Goal: Transaction & Acquisition: Purchase product/service

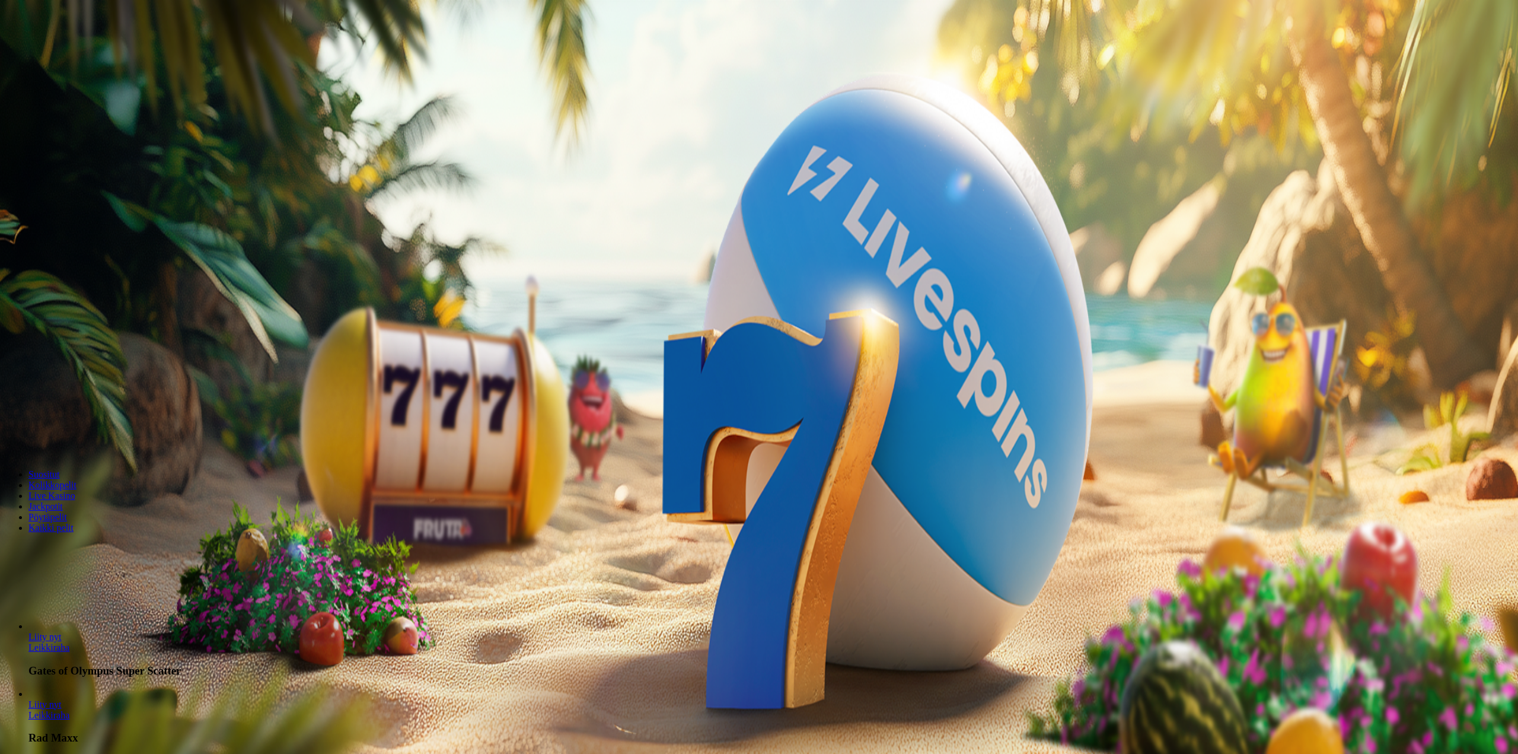
click at [63, 49] on button "Talletus 0.00 €" at bounding box center [34, 43] width 58 height 12
drag, startPoint x: 100, startPoint y: 83, endPoint x: 92, endPoint y: 89, distance: 9.3
click at [90, 86] on div "Talletus 0.00 € Kirjaudu Kasino Live Kasino Tarjoukset 12:15 Aloita pelaaminen …" at bounding box center [759, 156] width 1508 height 302
drag, startPoint x: 178, startPoint y: 103, endPoint x: 133, endPoint y: 99, distance: 44.7
click at [89, 91] on div "Talletus 0.00 € Kirjaudu Kasino Live Kasino Tarjoukset 12:15 Aloita pelaaminen …" at bounding box center [759, 156] width 1508 height 302
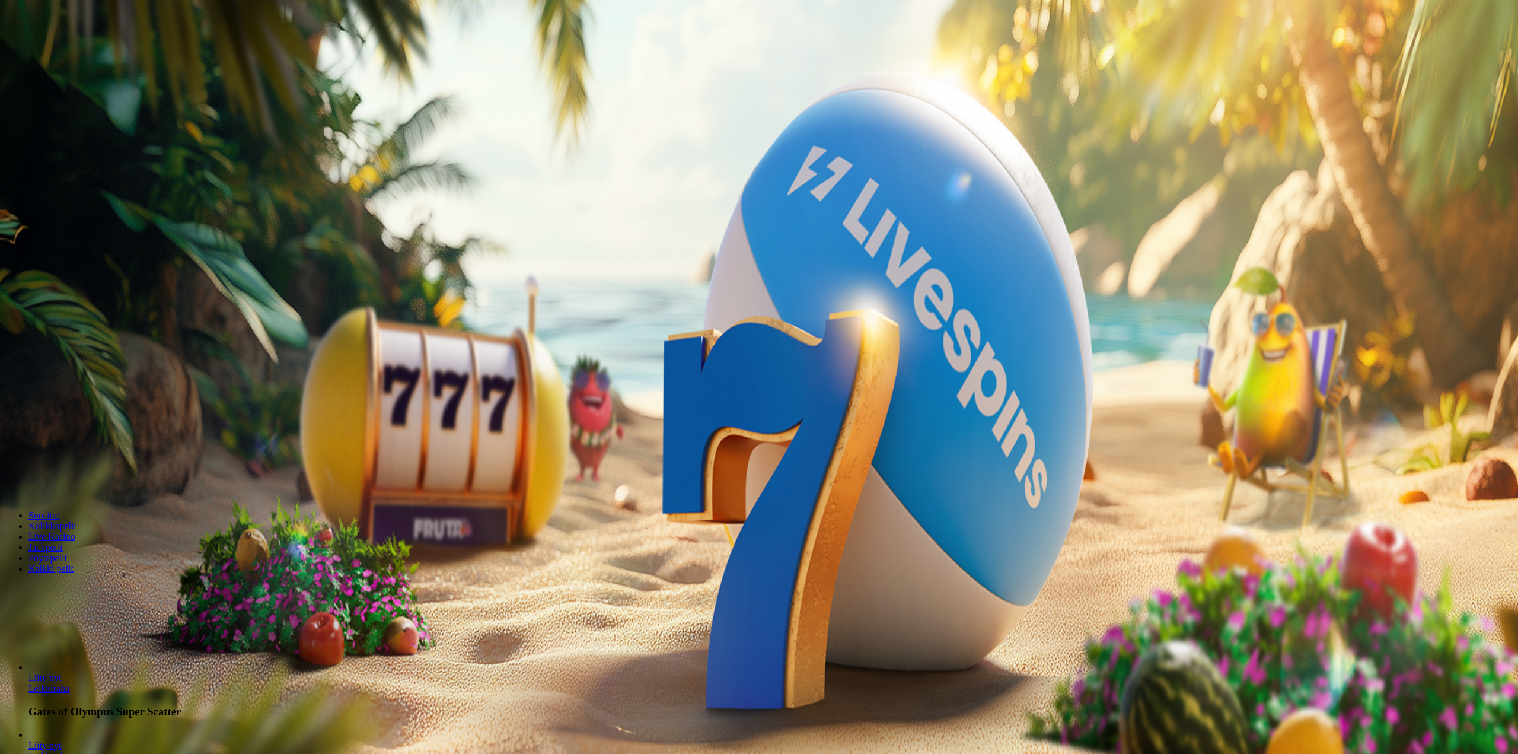
type input "**"
click at [81, 296] on span "TALLETA JA PELAA" at bounding box center [44, 300] width 71 height 9
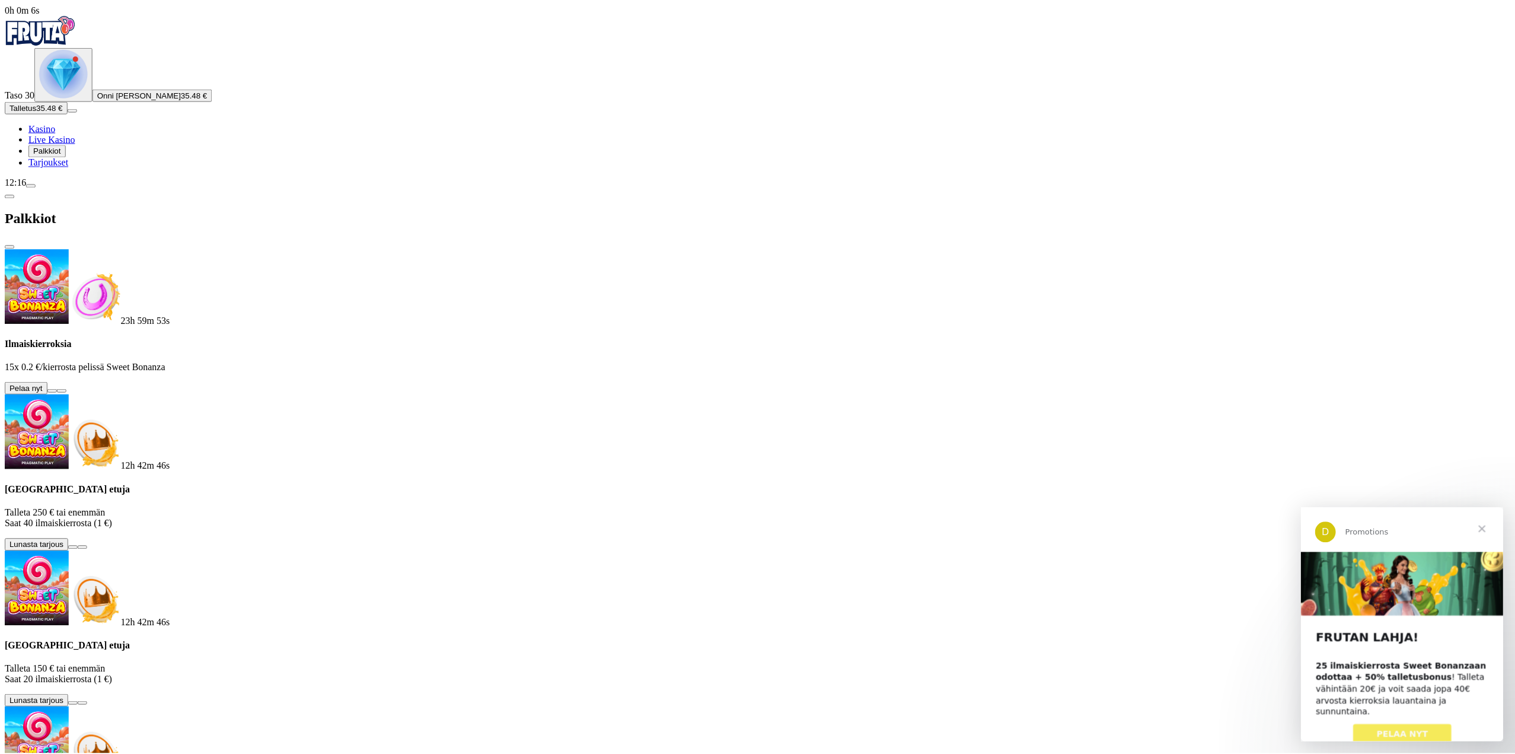
scroll to position [157, 0]
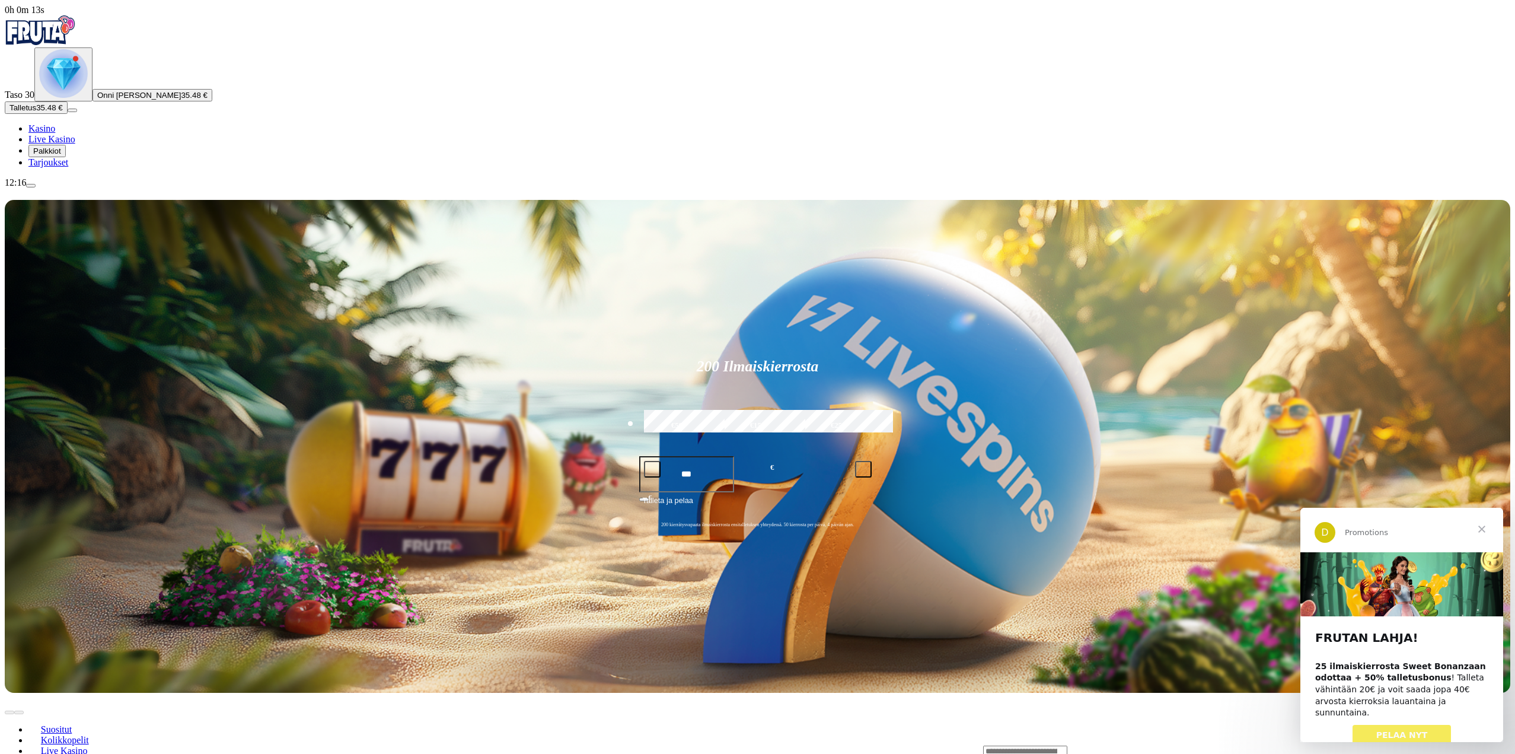
click at [1395, 730] on span "PELAA NYT" at bounding box center [1402, 734] width 52 height 9
click at [1486, 529] on span "Sulje" at bounding box center [1481, 529] width 43 height 43
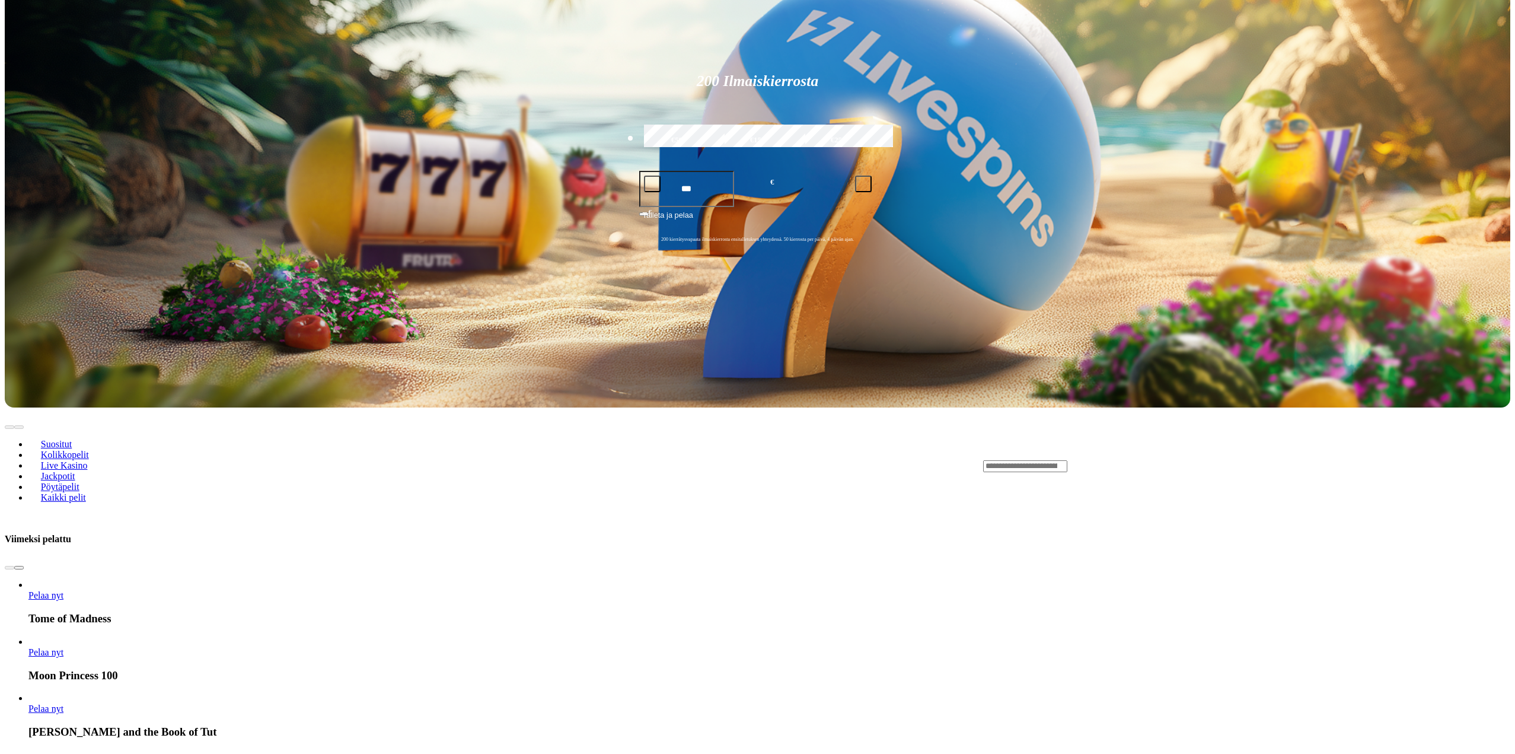
scroll to position [296, 0]
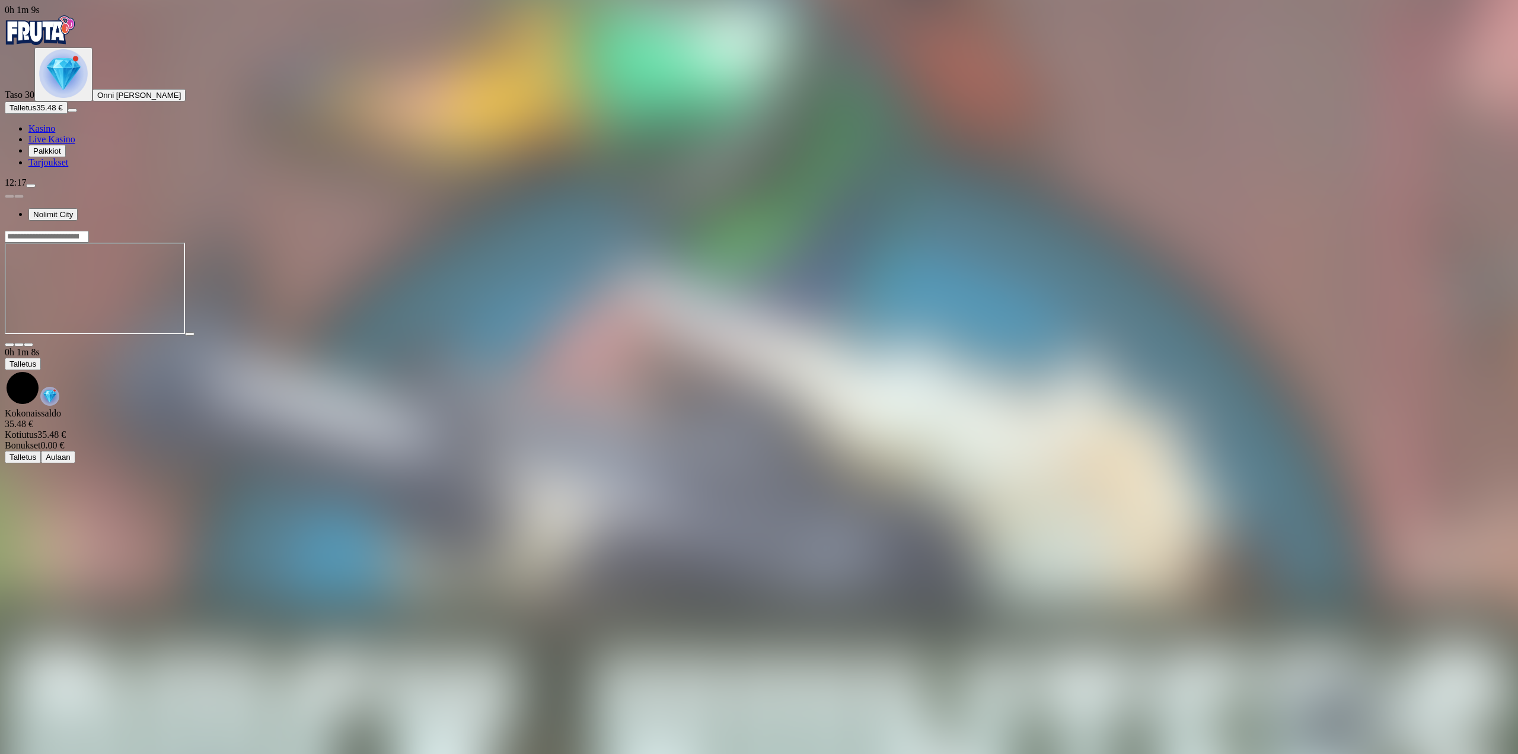
click at [28, 344] on span "fullscreen icon" at bounding box center [28, 344] width 0 height 0
click at [9, 344] on span "close icon" at bounding box center [9, 344] width 0 height 0
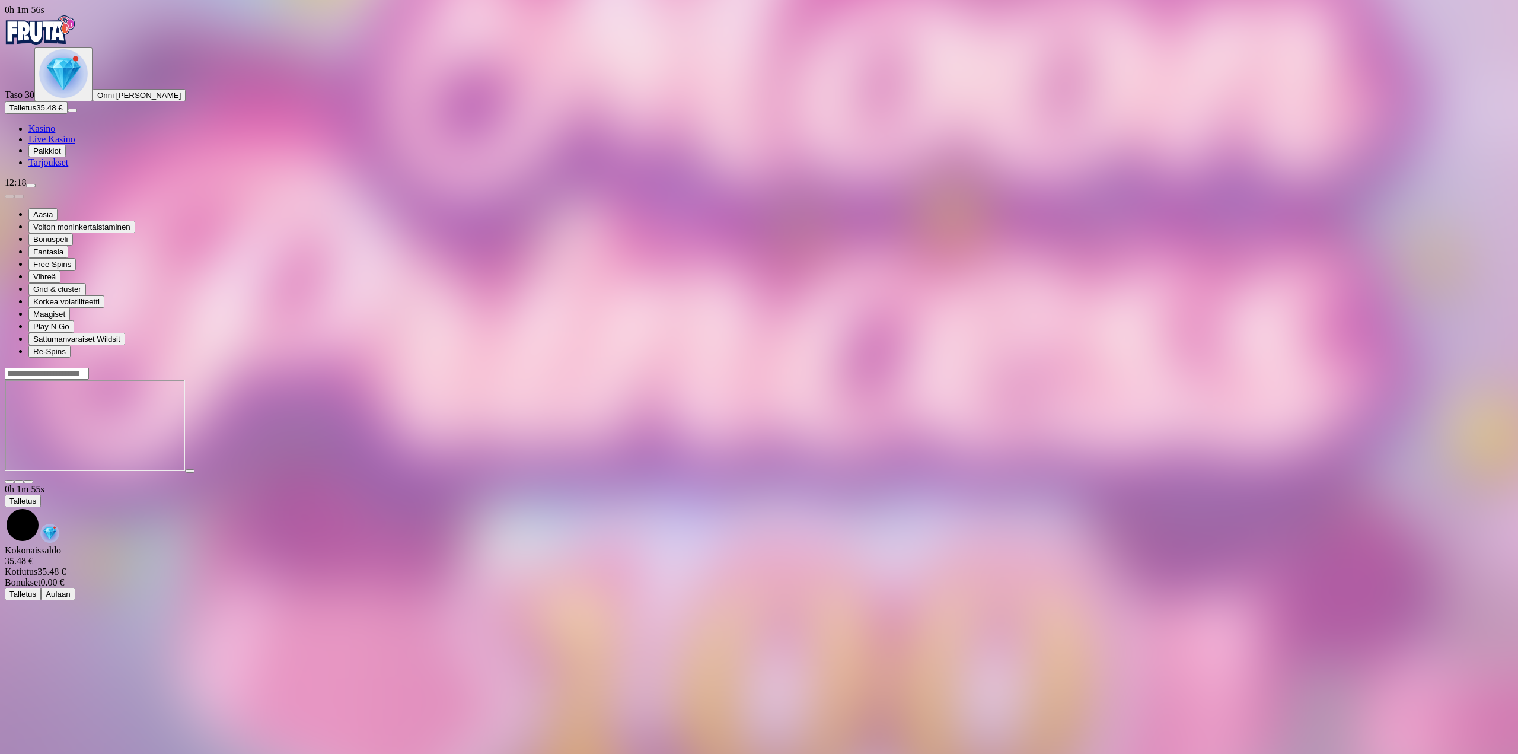
click at [28, 481] on span "fullscreen icon" at bounding box center [28, 481] width 0 height 0
click at [63, 114] on button "Talletus 35.48 €" at bounding box center [36, 107] width 63 height 12
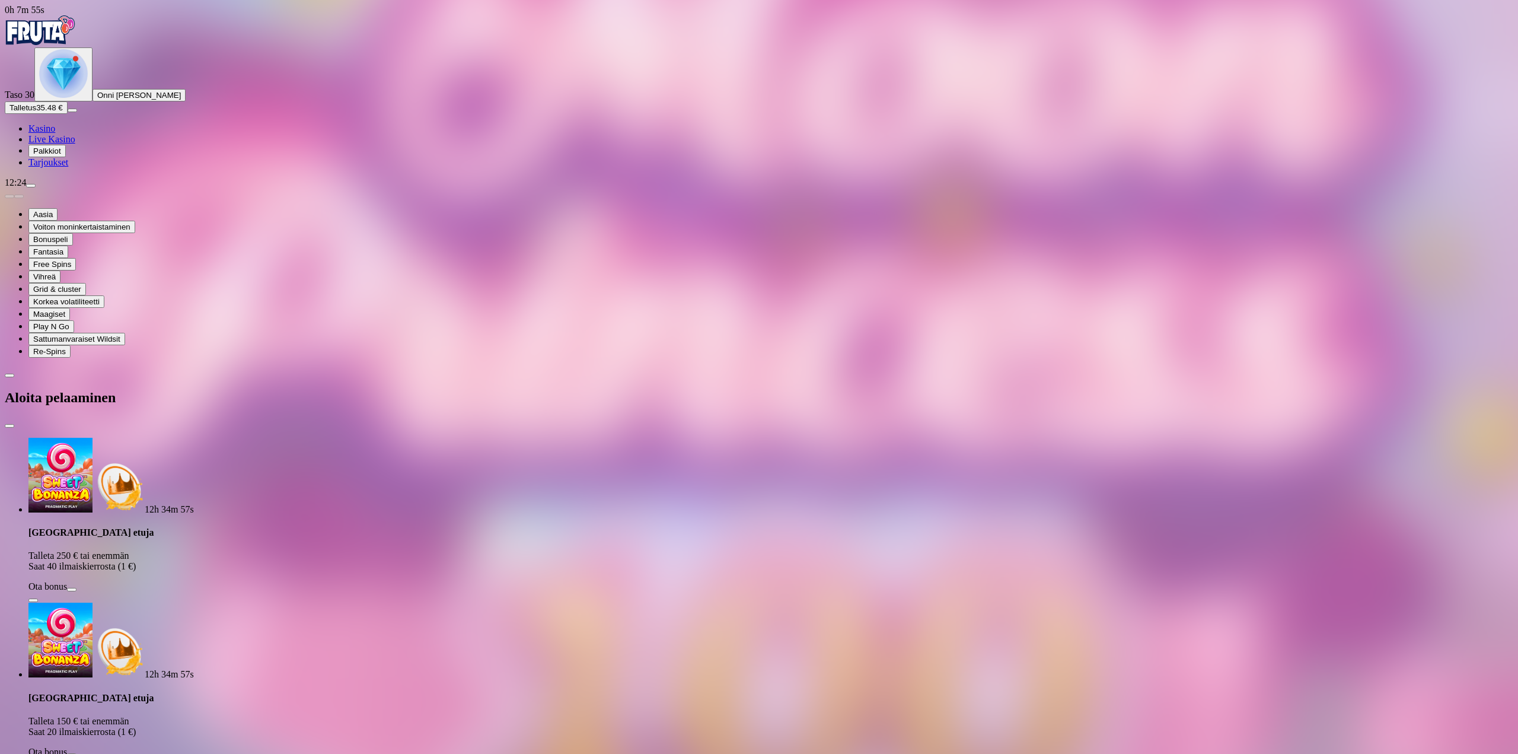
drag, startPoint x: 193, startPoint y: 261, endPoint x: 78, endPoint y: 265, distance: 115.1
click at [81, 262] on div "0h 7m 55s Taso 30 Onni Johannes Kauppinen Talletus 35.48 € Kasino Live Kasino P…" at bounding box center [759, 726] width 1508 height 1442
type input "**"
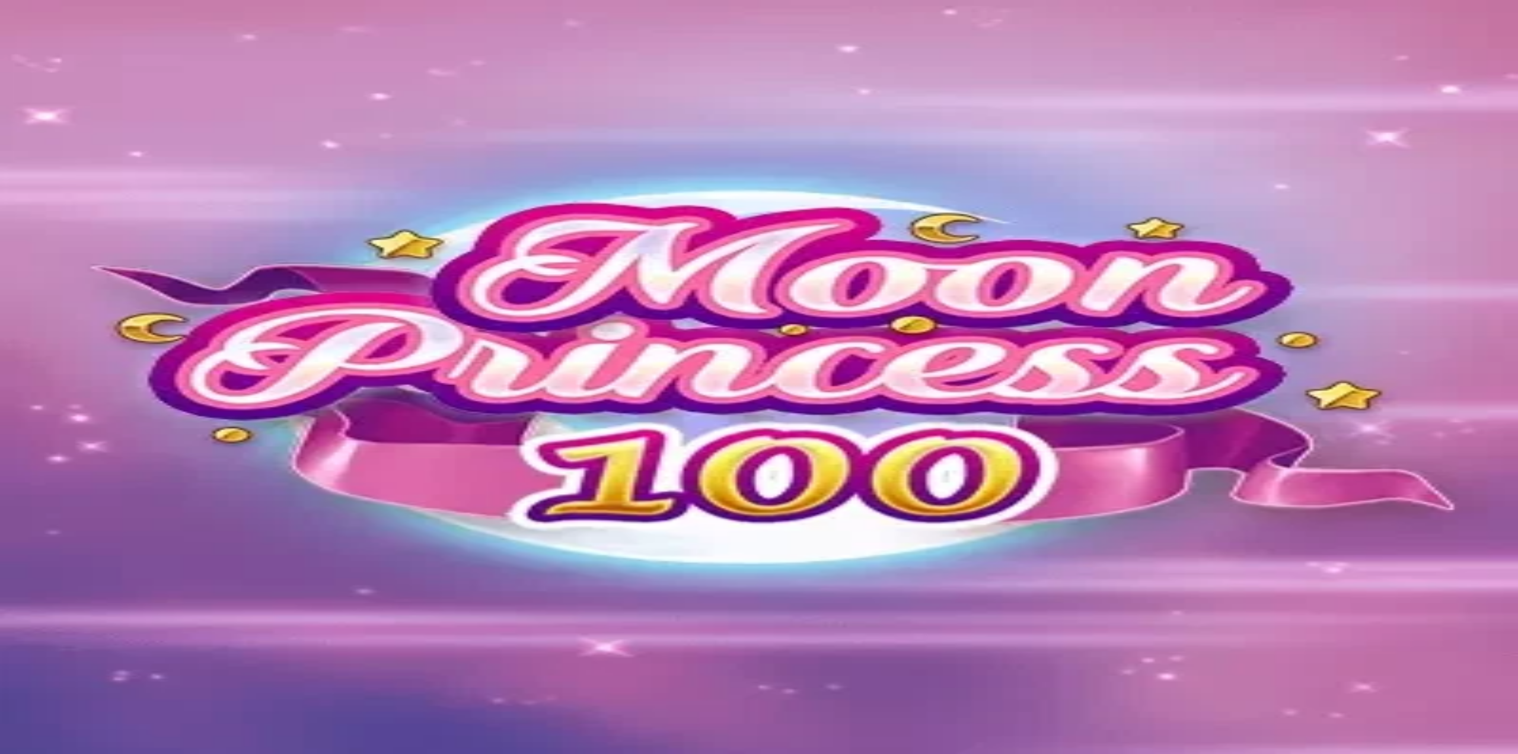
click at [28, 481] on span "fullscreen icon" at bounding box center [28, 481] width 0 height 0
click at [116, 188] on div "12:32" at bounding box center [759, 182] width 1508 height 11
drag, startPoint x: 117, startPoint y: 723, endPoint x: 111, endPoint y: 729, distance: 8.0
click at [116, 188] on div "12:32" at bounding box center [759, 182] width 1508 height 11
click at [31, 186] on span "menu icon" at bounding box center [31, 186] width 0 height 0
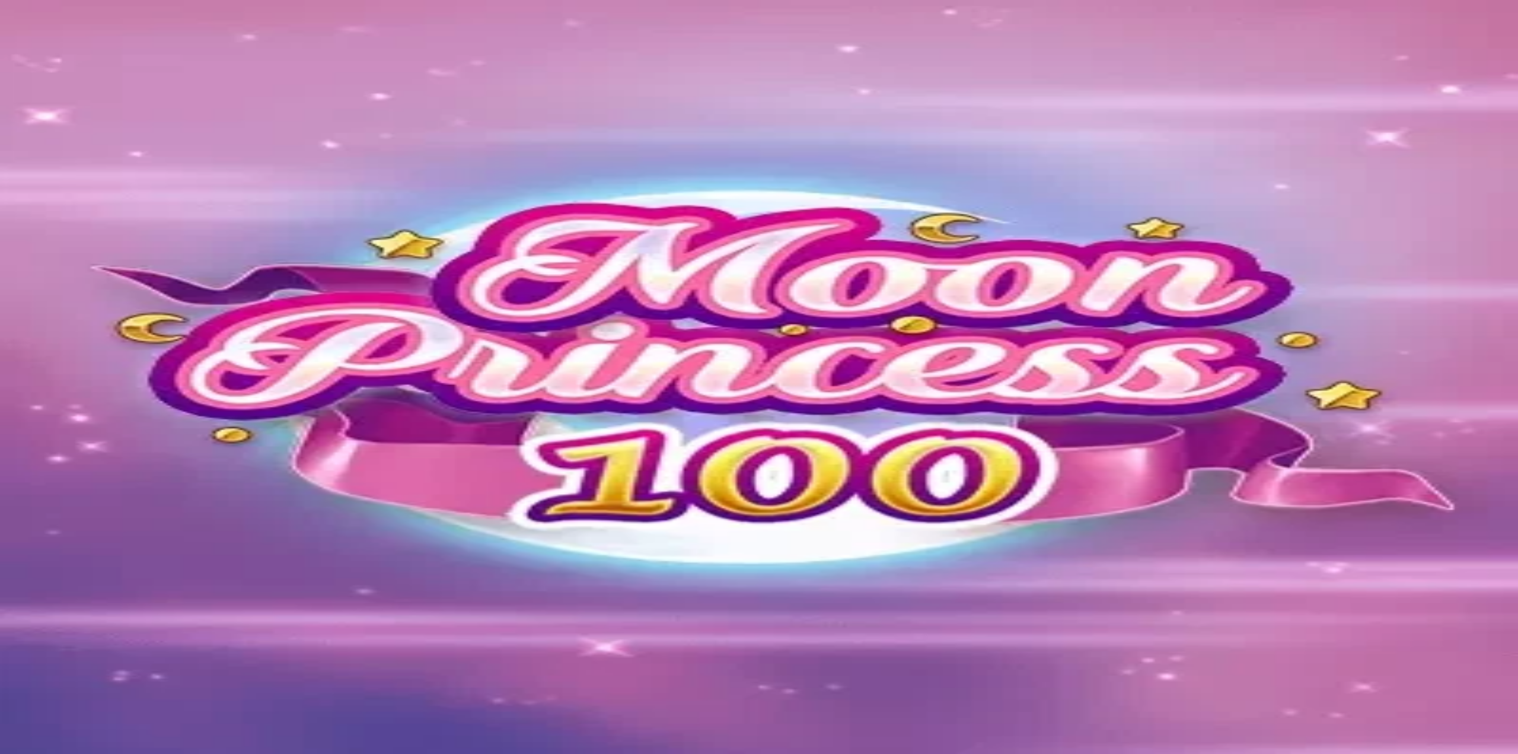
click at [261, 504] on div "Kasino Live Kasino Palkkiot Tarjoukset Kokonaissaldo 65.40 € Kotiutus 65.40 € B…" at bounding box center [759, 536] width 1508 height 253
click at [253, 505] on div "Kasino Live Kasino Palkkiot Tarjoukset Kokonaissaldo 65.40 € Kotiutus 65.40 € B…" at bounding box center [759, 536] width 1508 height 253
click at [253, 502] on div "Kasino Live Kasino Palkkiot Tarjoukset Kokonaissaldo 65.40 € Kotiutus 65.40 € B…" at bounding box center [759, 536] width 1508 height 253
click at [38, 508] on span "Kotiutus" at bounding box center [23, 512] width 28 height 9
click at [89, 455] on input "number" at bounding box center [47, 461] width 84 height 12
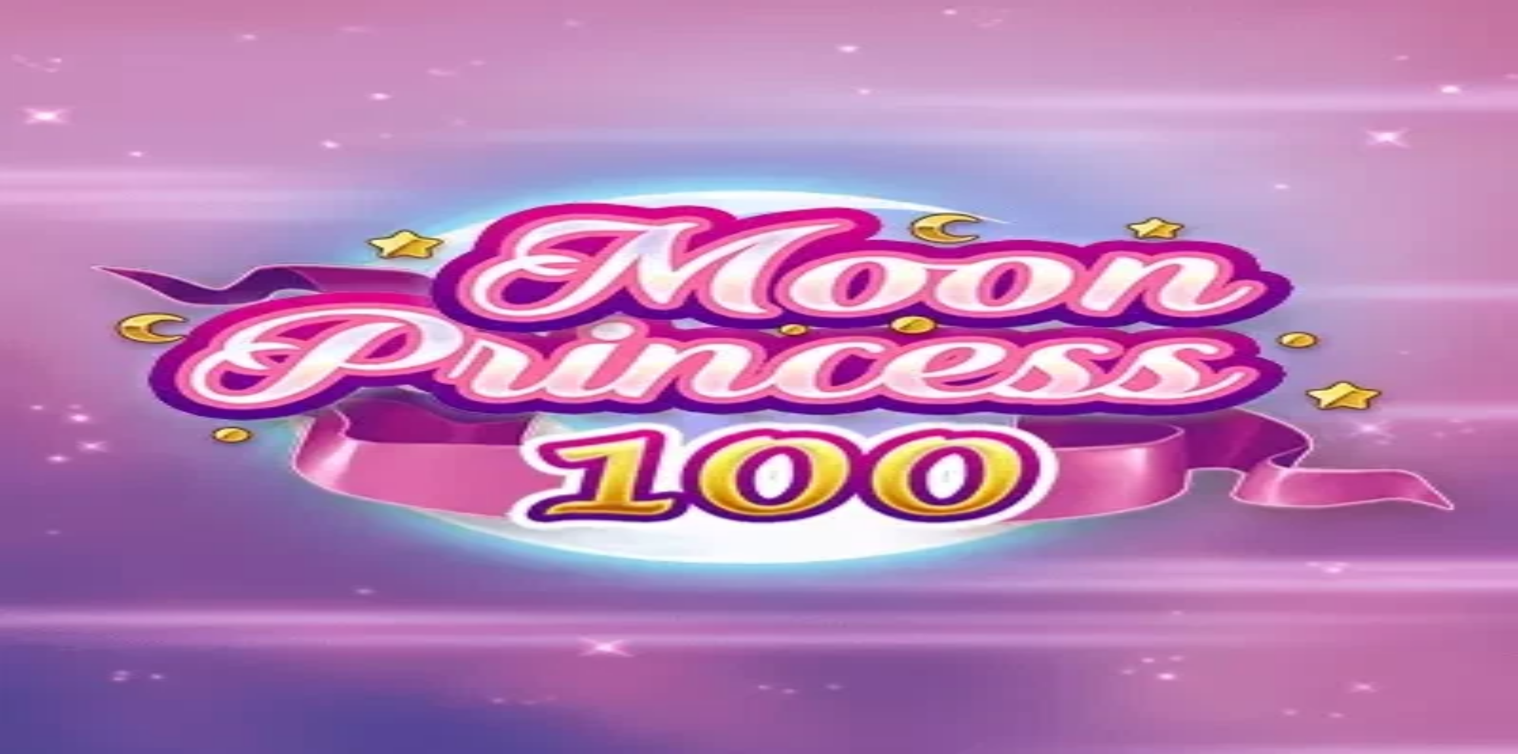
type input "**"
click at [49, 479] on span "Ulosmaksu" at bounding box center [28, 483] width 39 height 9
click at [9, 426] on span "close icon" at bounding box center [9, 426] width 0 height 0
click at [1435, 367] on div at bounding box center [759, 425] width 1508 height 117
click at [33, 480] on button "button" at bounding box center [28, 482] width 9 height 4
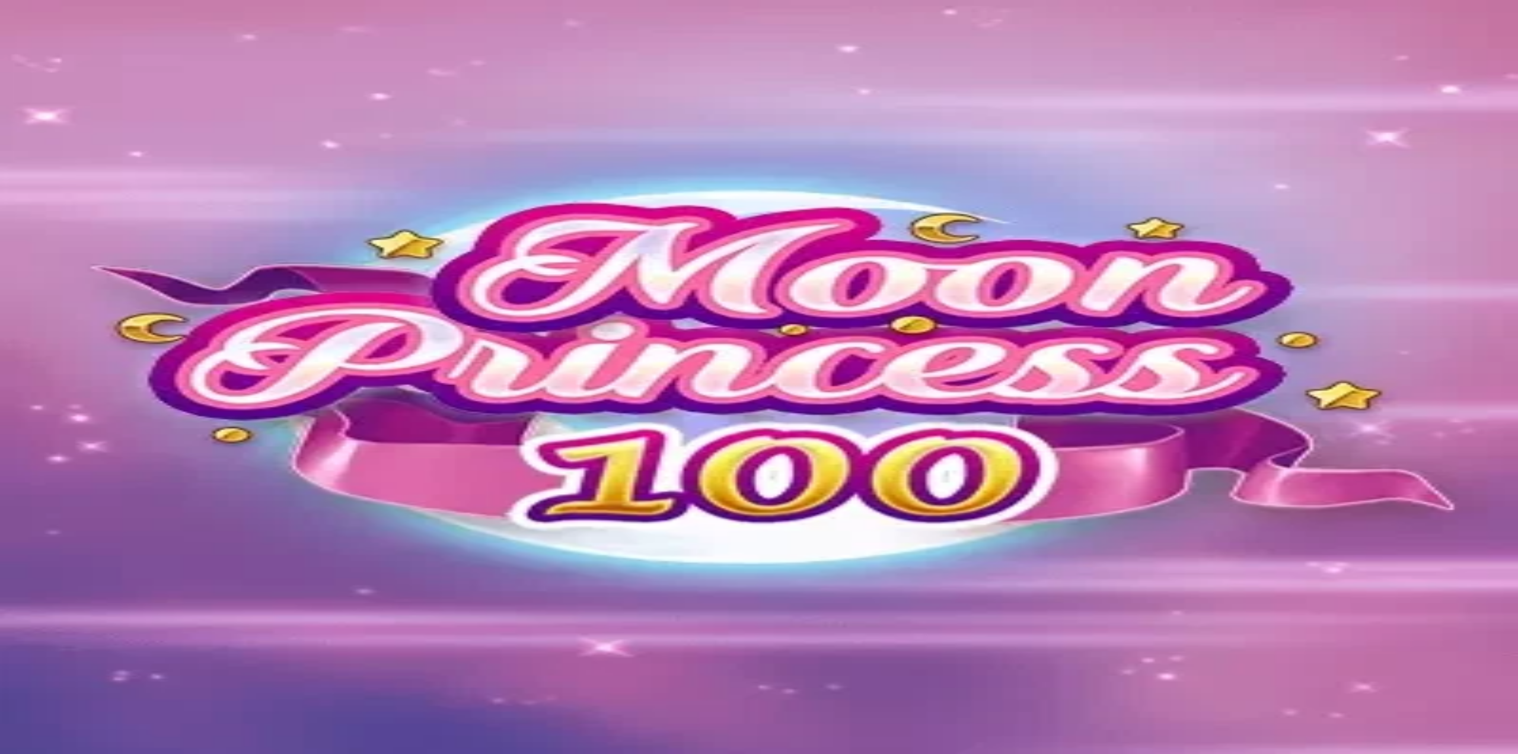
click at [50, 36] on img "Primary" at bounding box center [40, 30] width 71 height 30
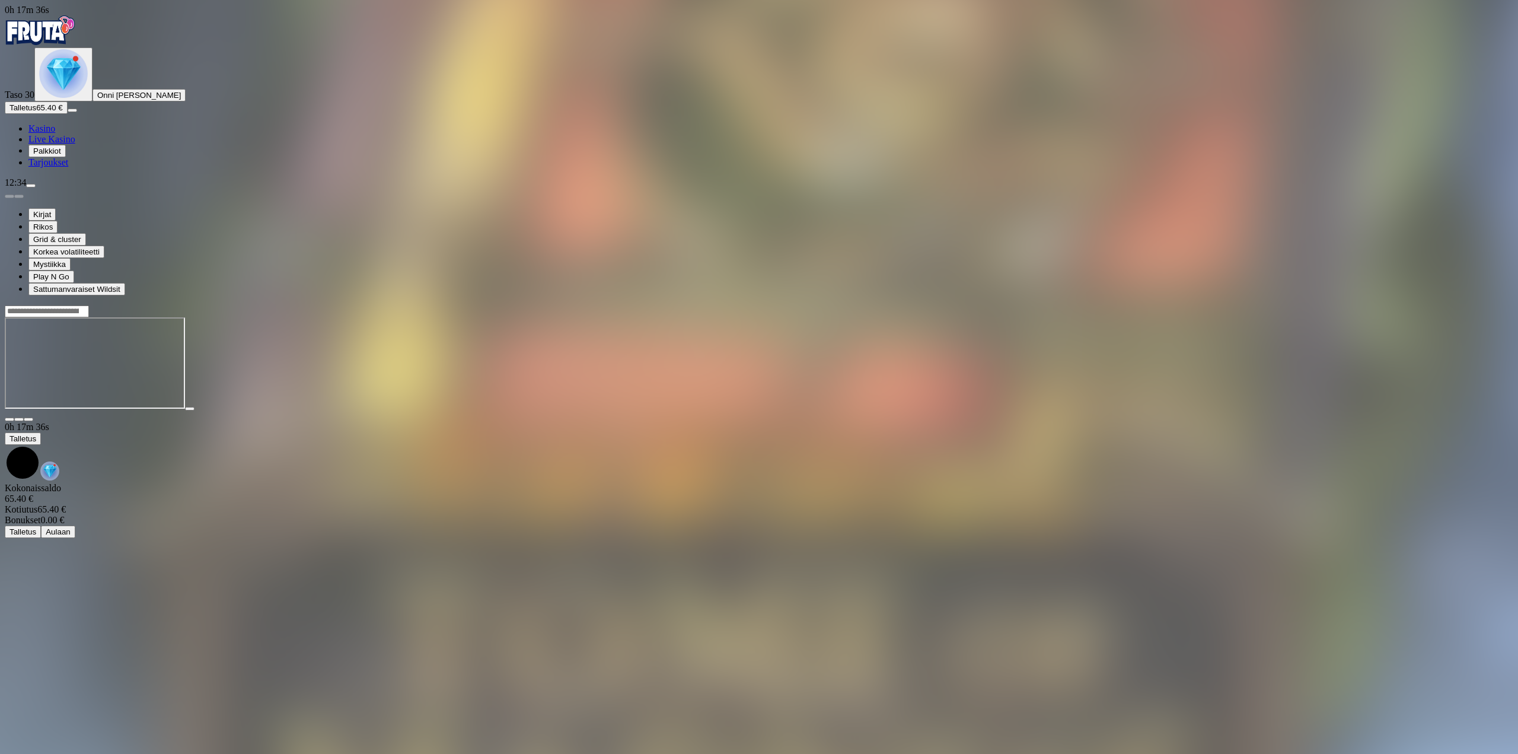
click at [1418, 411] on div at bounding box center [759, 416] width 1508 height 11
click at [28, 419] on span "fullscreen icon" at bounding box center [28, 419] width 0 height 0
click at [68, 114] on button "Talletus 65.40 €" at bounding box center [36, 107] width 63 height 12
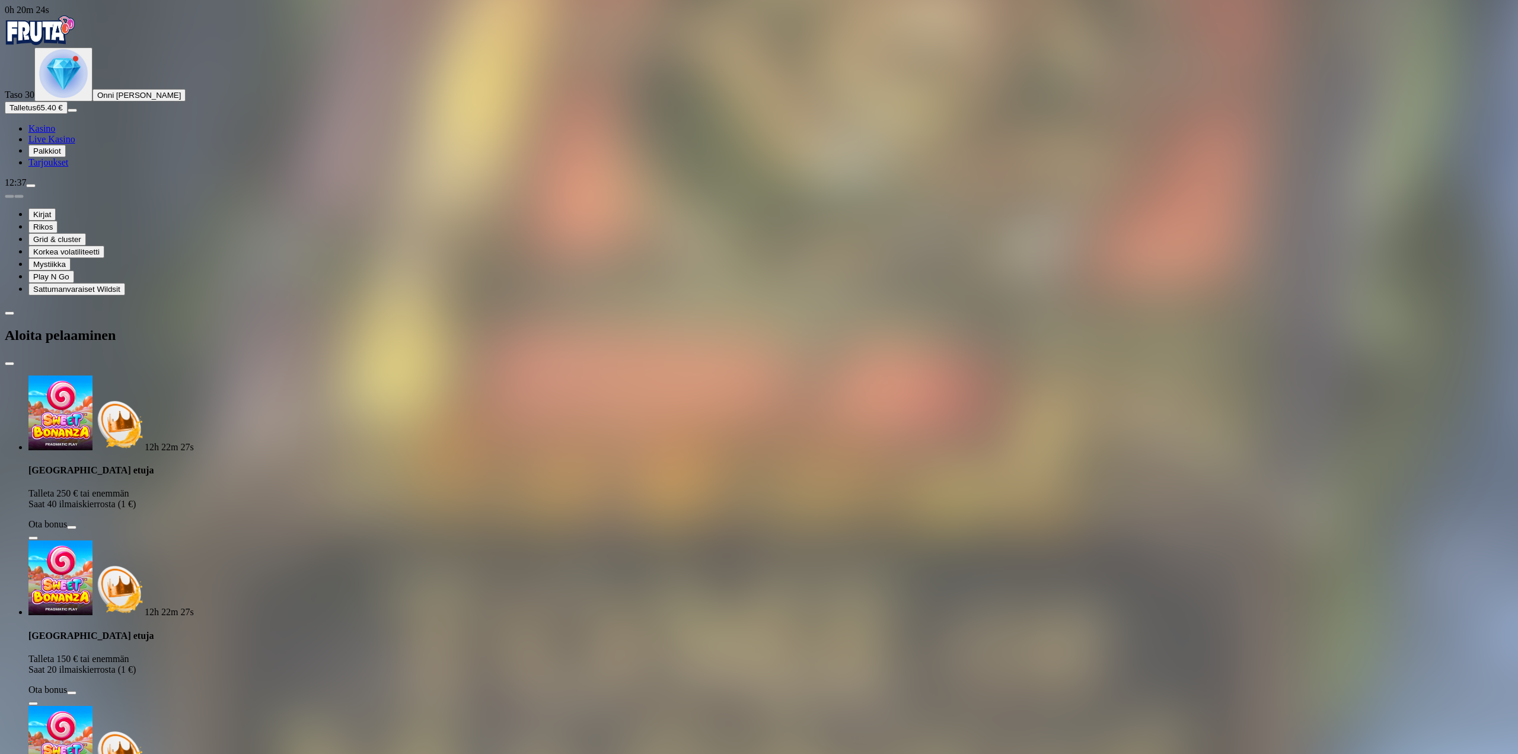
drag, startPoint x: 181, startPoint y: 252, endPoint x: 133, endPoint y: 255, distance: 47.5
click at [113, 253] on div "0h 20m 24s Taso 30 Onni Johannes Kauppinen Talletus 65.40 € Kasino Live Kasino …" at bounding box center [759, 695] width 1508 height 1380
type input "**"
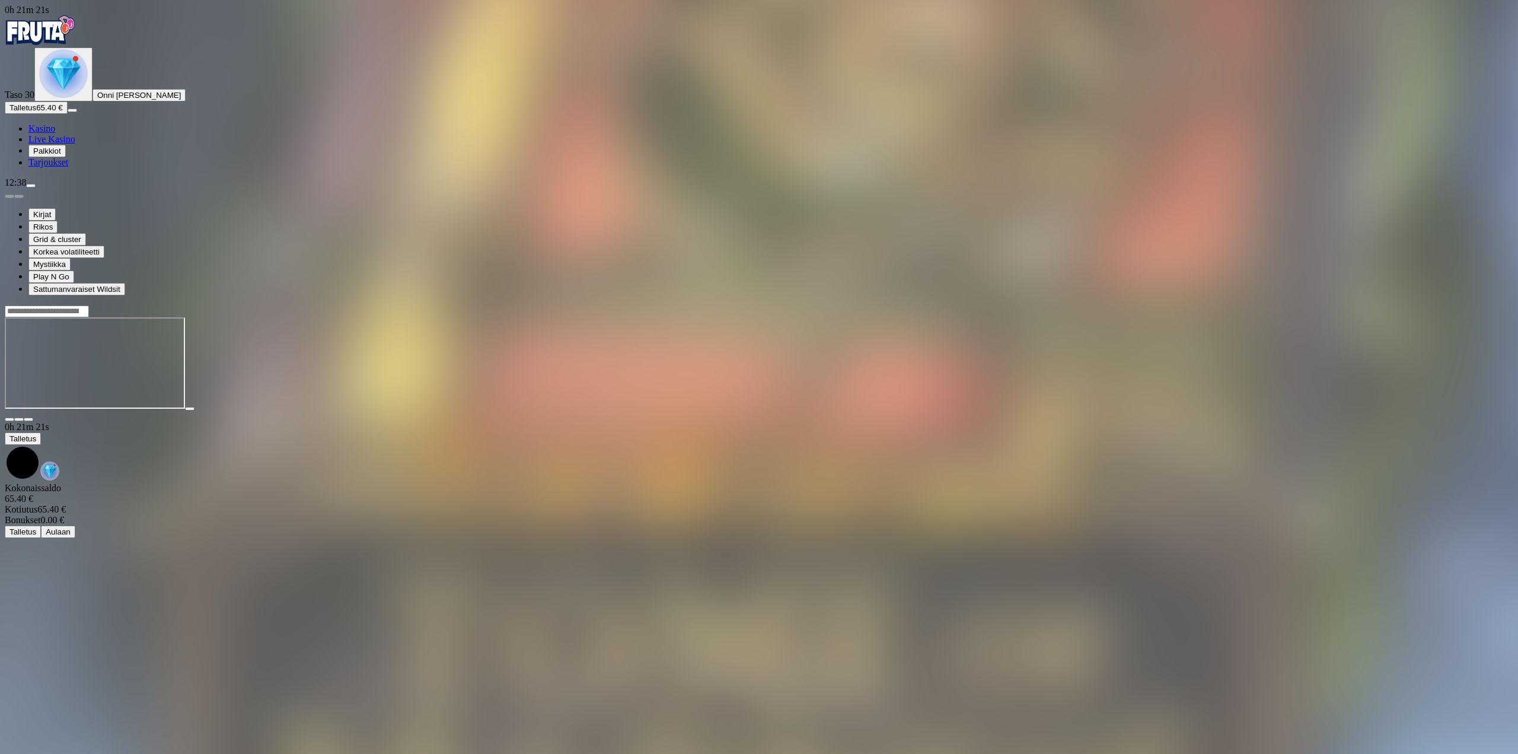
click at [28, 419] on span "fullscreen icon" at bounding box center [28, 419] width 0 height 0
click at [31, 186] on span "menu icon" at bounding box center [31, 186] width 0 height 0
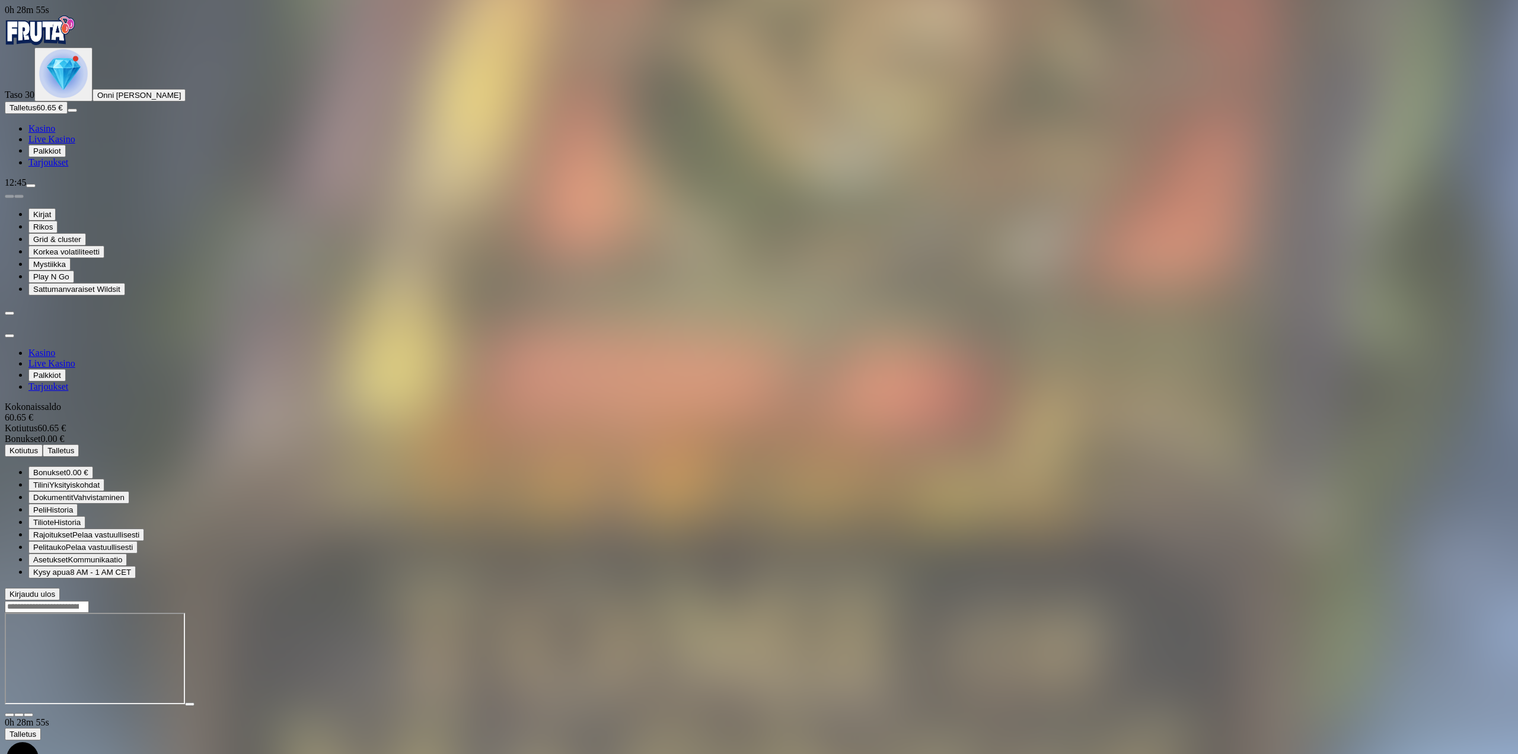
click at [43, 444] on button "Kotiutus" at bounding box center [24, 450] width 38 height 12
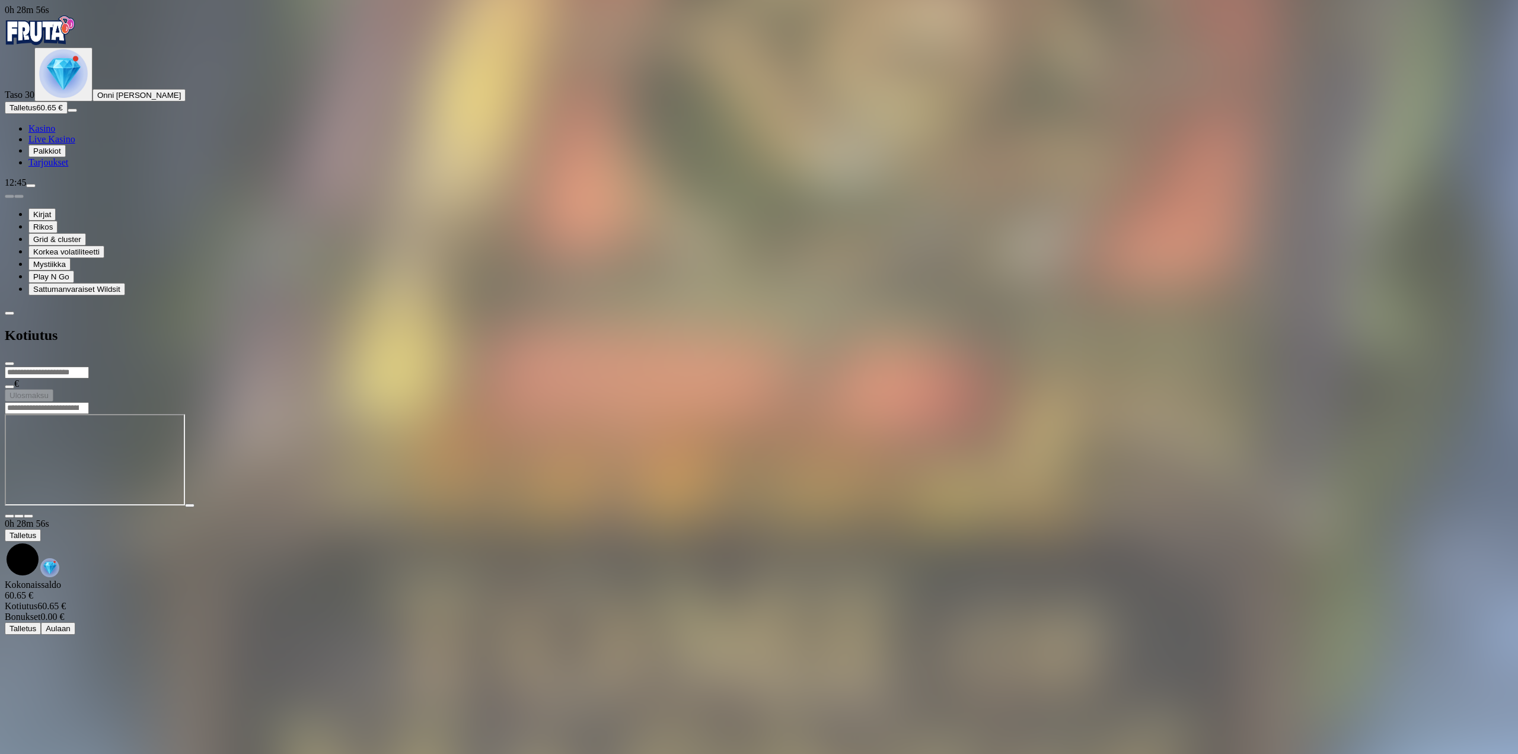
click at [89, 366] on input "number" at bounding box center [47, 372] width 84 height 12
type input "**"
click at [53, 389] on button "Ulosmaksu" at bounding box center [29, 395] width 49 height 12
click at [404, 305] on div "Kotiutus" at bounding box center [759, 335] width 1508 height 61
click at [9, 363] on span "close icon" at bounding box center [9, 363] width 0 height 0
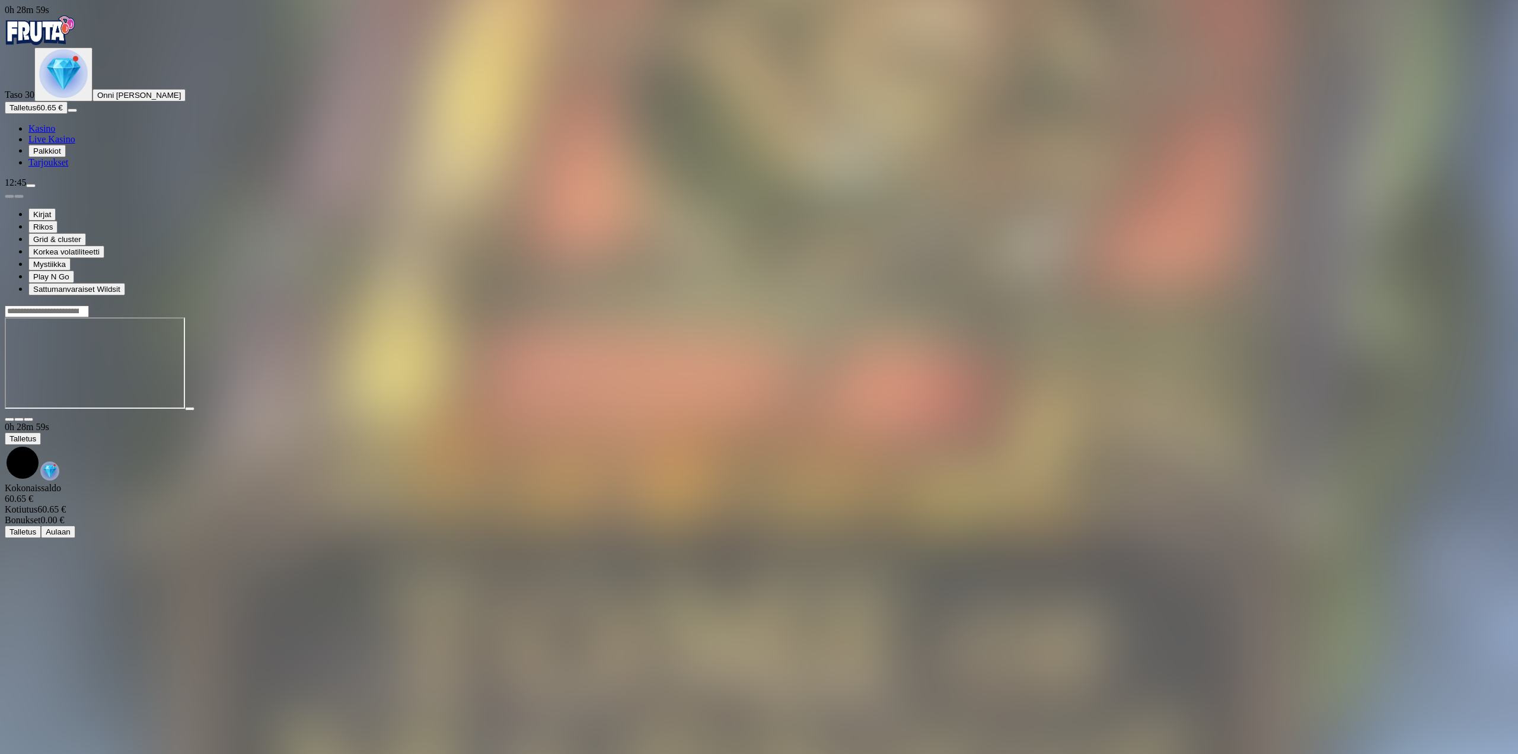
click at [1431, 411] on div at bounding box center [759, 416] width 1508 height 11
click at [28, 419] on span "fullscreen icon" at bounding box center [28, 419] width 0 height 0
click at [68, 114] on button "Talletus 60.65 €" at bounding box center [36, 107] width 63 height 12
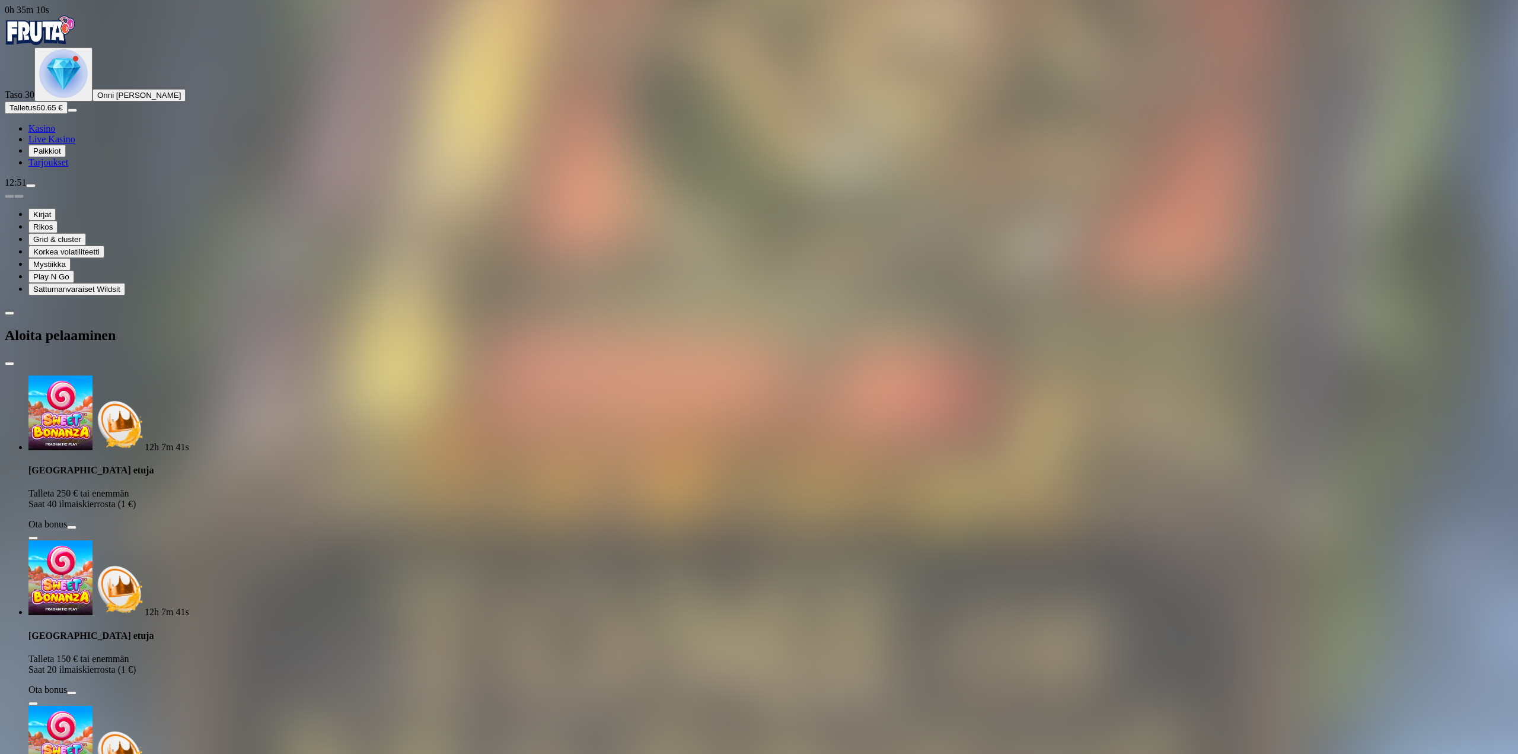
drag, startPoint x: 214, startPoint y: 257, endPoint x: 79, endPoint y: 226, distance: 138.7
click at [72, 228] on div "0h 35m 10s Taso 30 Onni Johannes Kauppinen Talletus 60.65 € Kasino Live Kasino …" at bounding box center [759, 695] width 1508 height 1380
type input "**"
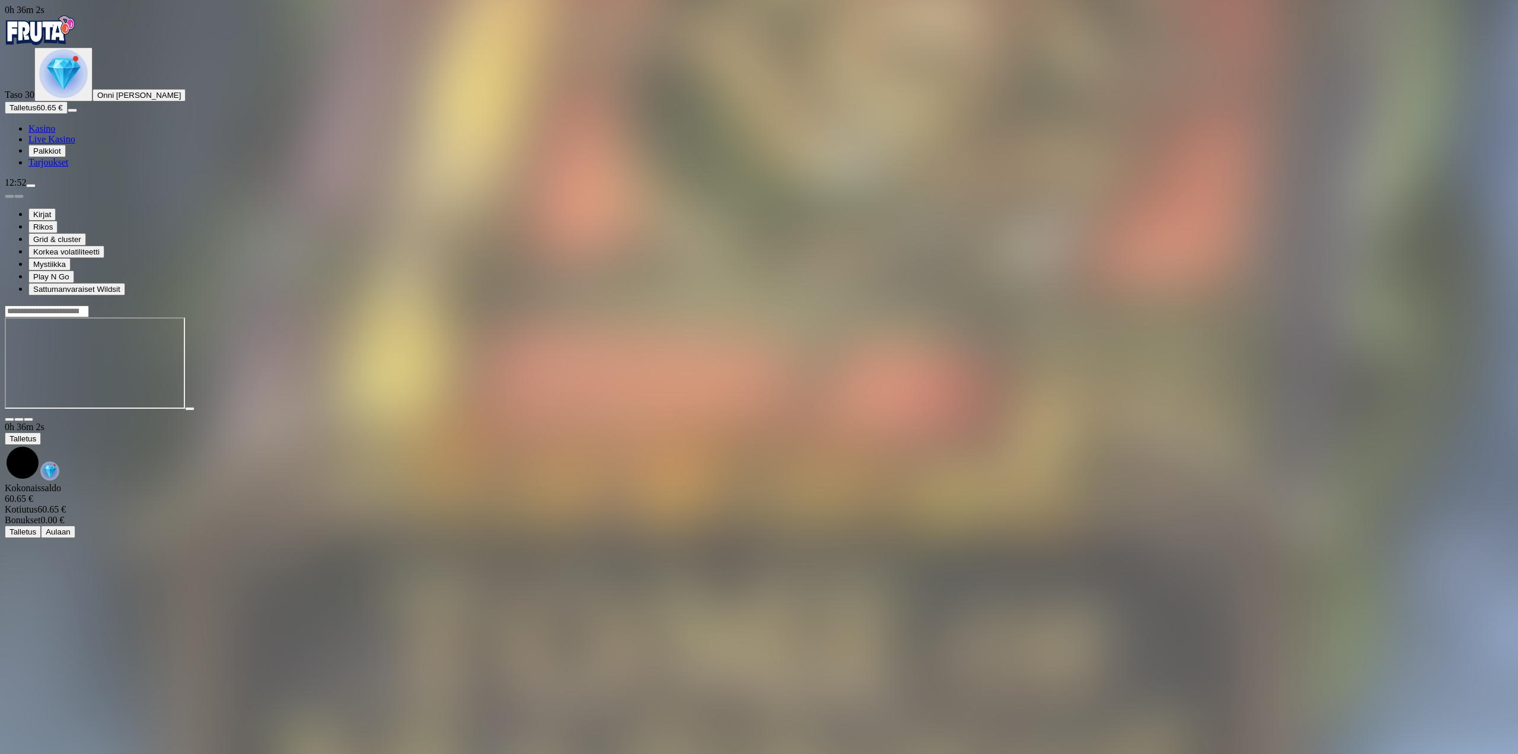
drag, startPoint x: 1428, startPoint y: 116, endPoint x: 1426, endPoint y: 190, distance: 74.7
click at [28, 419] on span "fullscreen icon" at bounding box center [28, 419] width 0 height 0
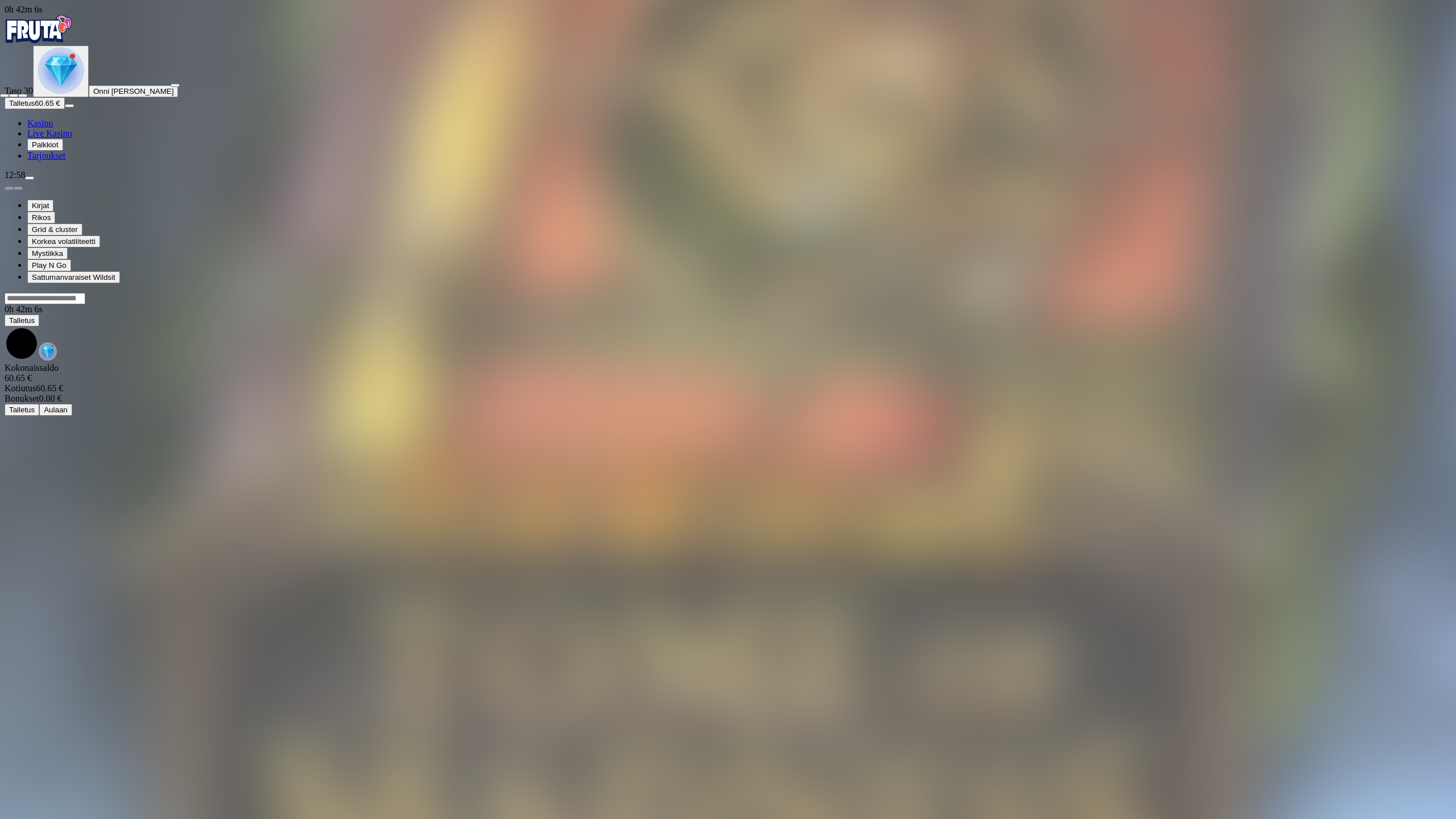
click at [27, 94] on button "button" at bounding box center [22, 96] width 9 height 4
